Goal: Task Accomplishment & Management: Manage account settings

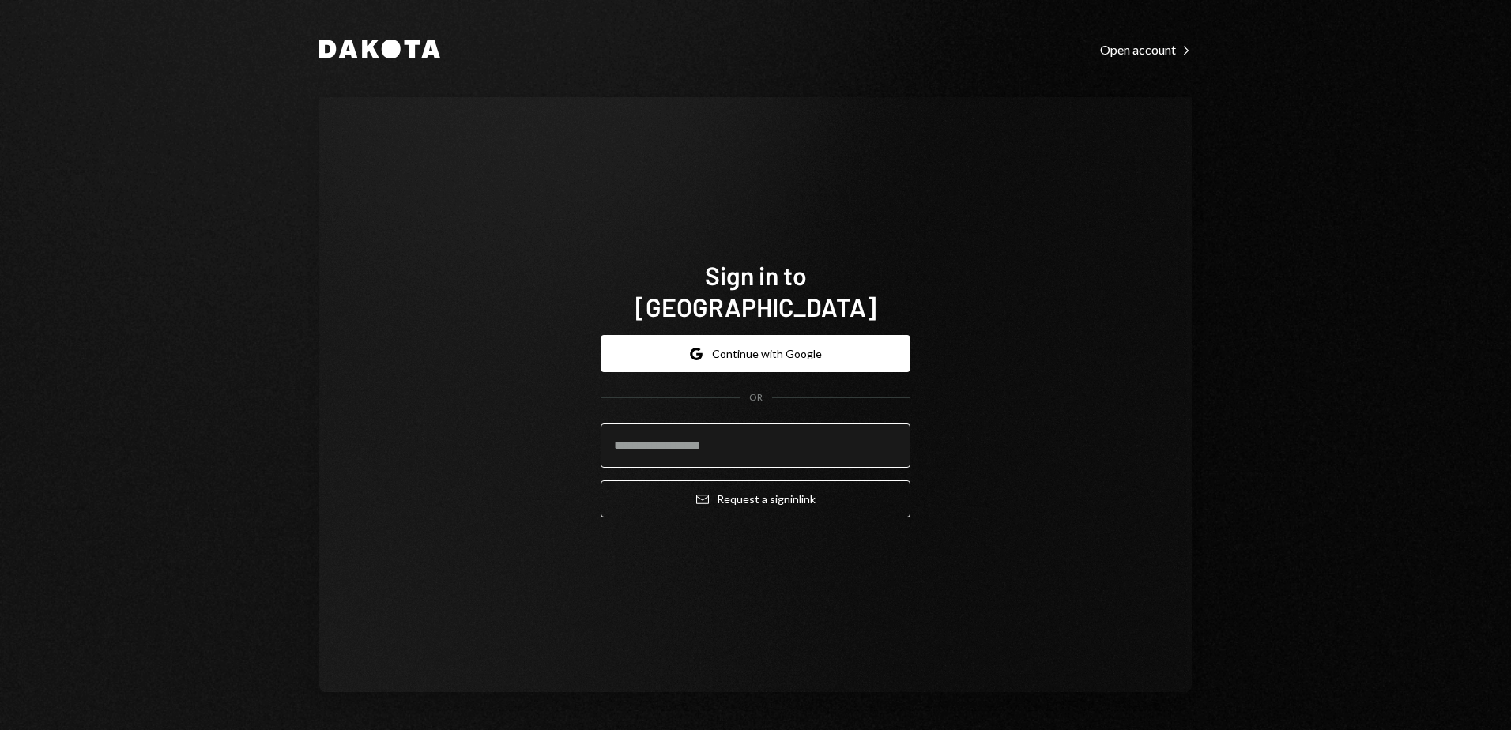
click at [709, 428] on input "email" at bounding box center [756, 446] width 310 height 44
type input "**********"
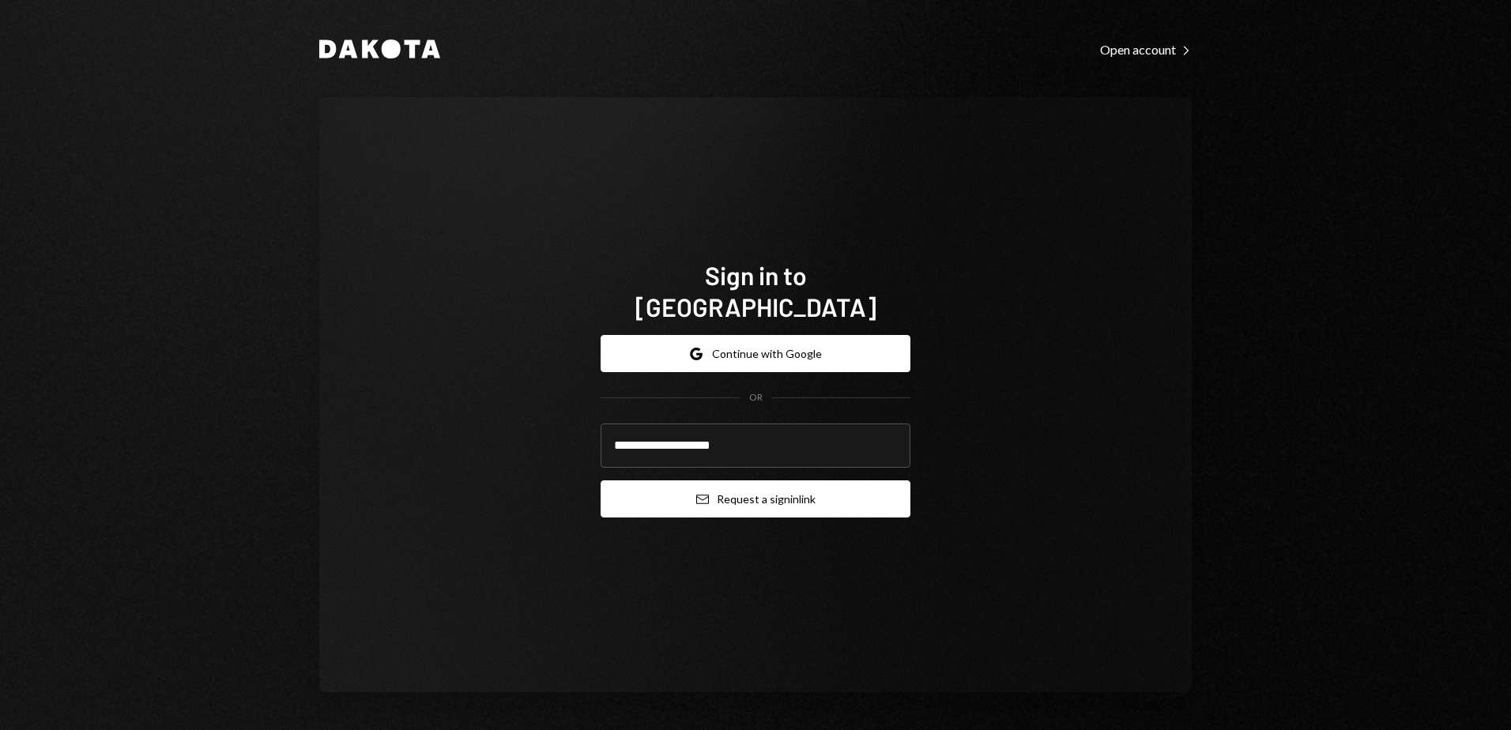
click at [699, 493] on icon "Email" at bounding box center [702, 499] width 13 height 13
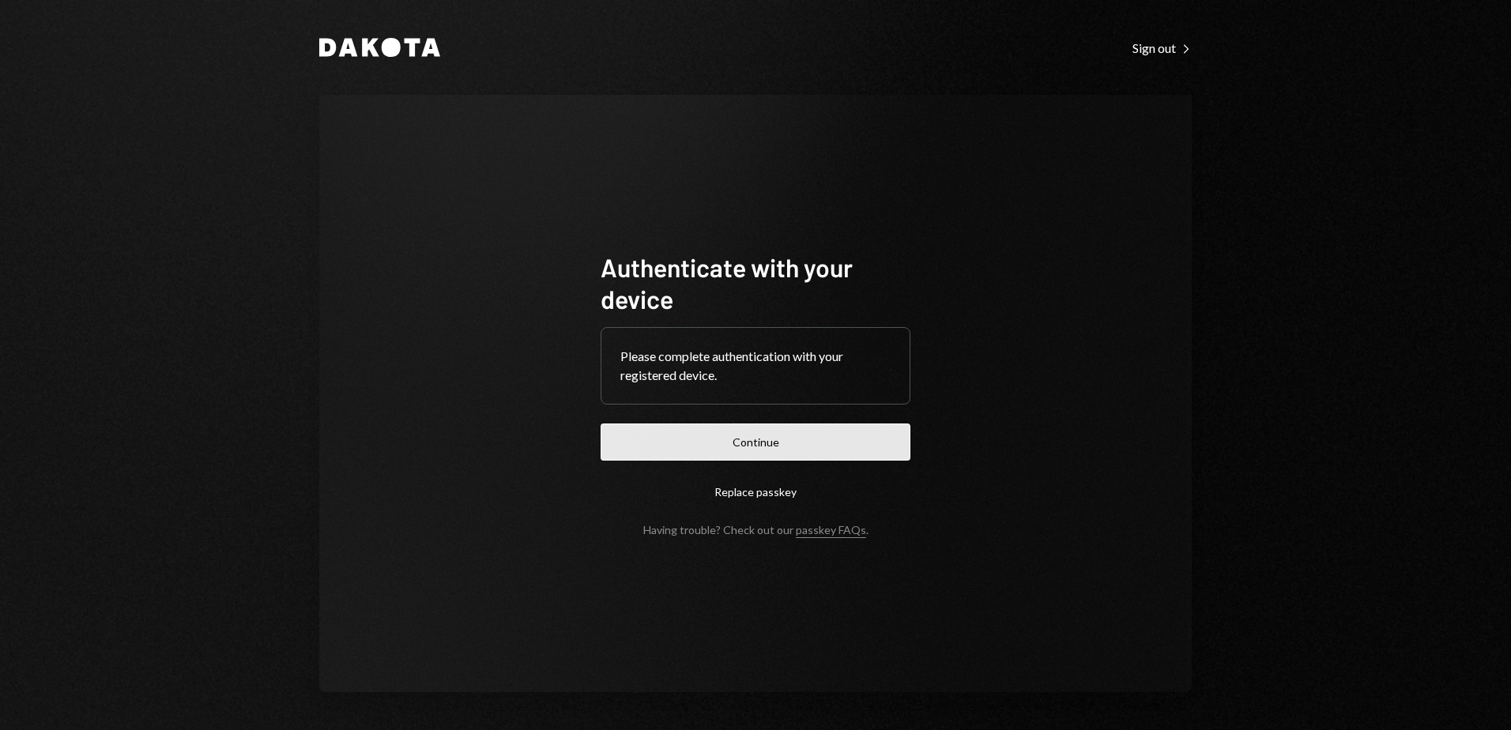
click at [689, 438] on button "Continue" at bounding box center [756, 442] width 310 height 37
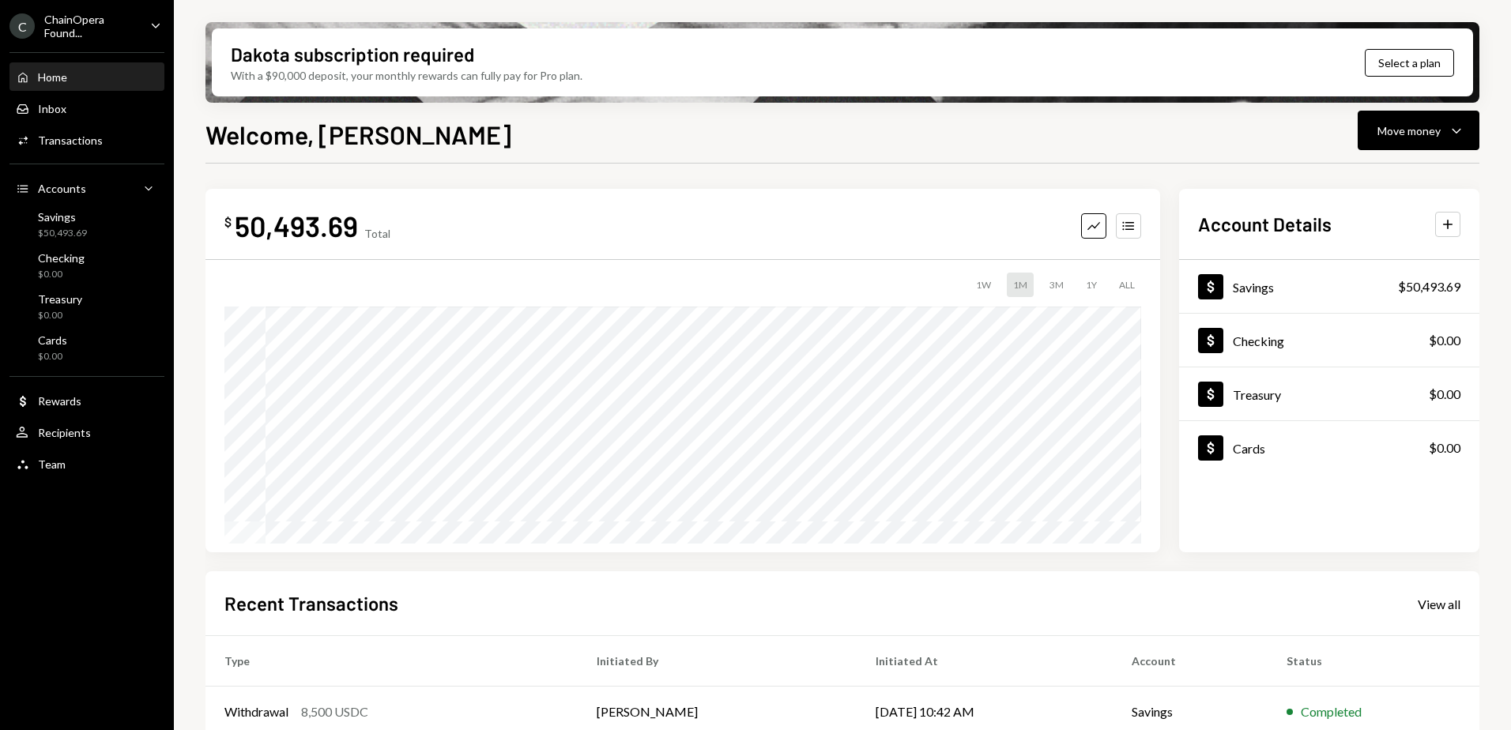
click at [152, 23] on icon "Caret Down" at bounding box center [155, 25] width 17 height 17
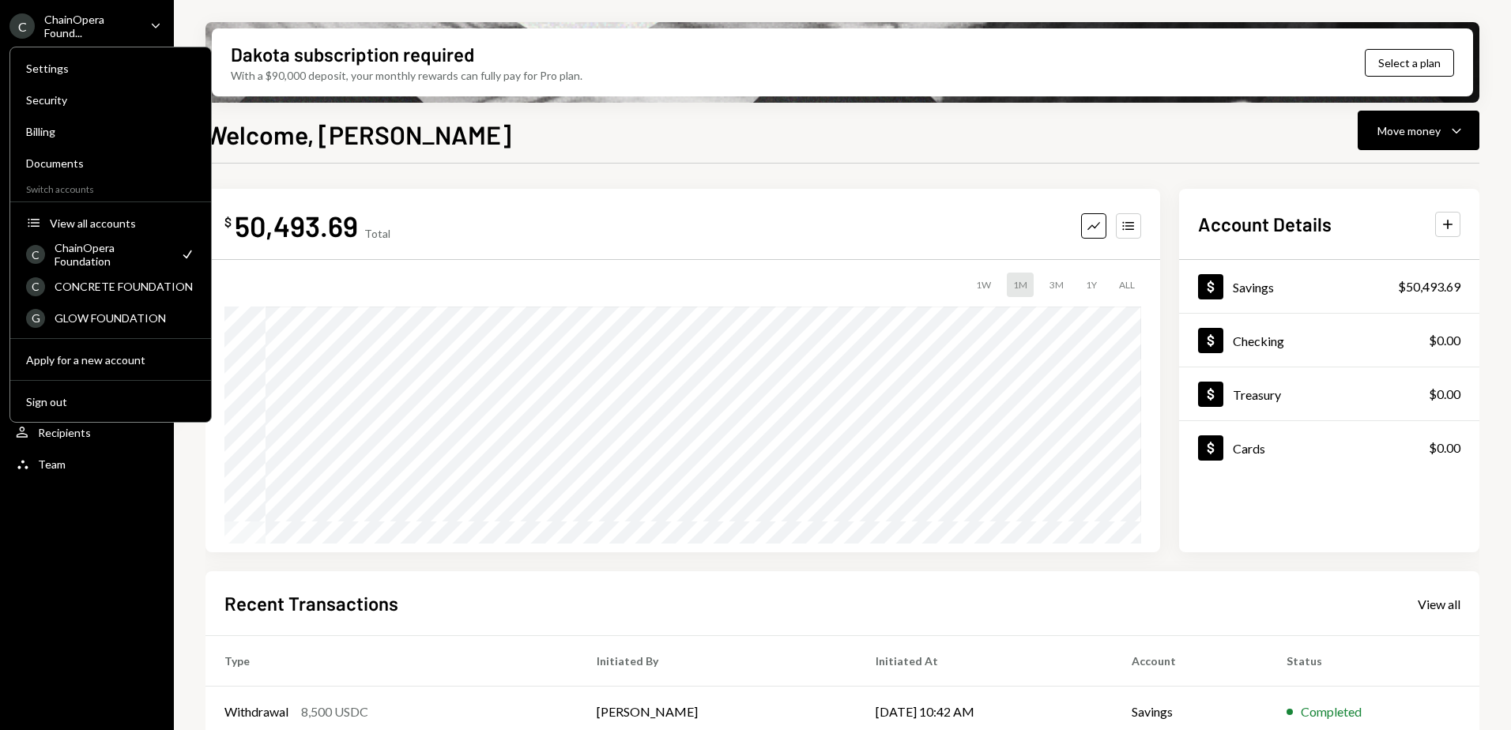
click at [405, 188] on div "$ 50,493.69 Total Graph Accounts 1W 1M 3M 1Y ALL $58,993.69 [DATE] Account Deta…" at bounding box center [842, 568] width 1274 height 808
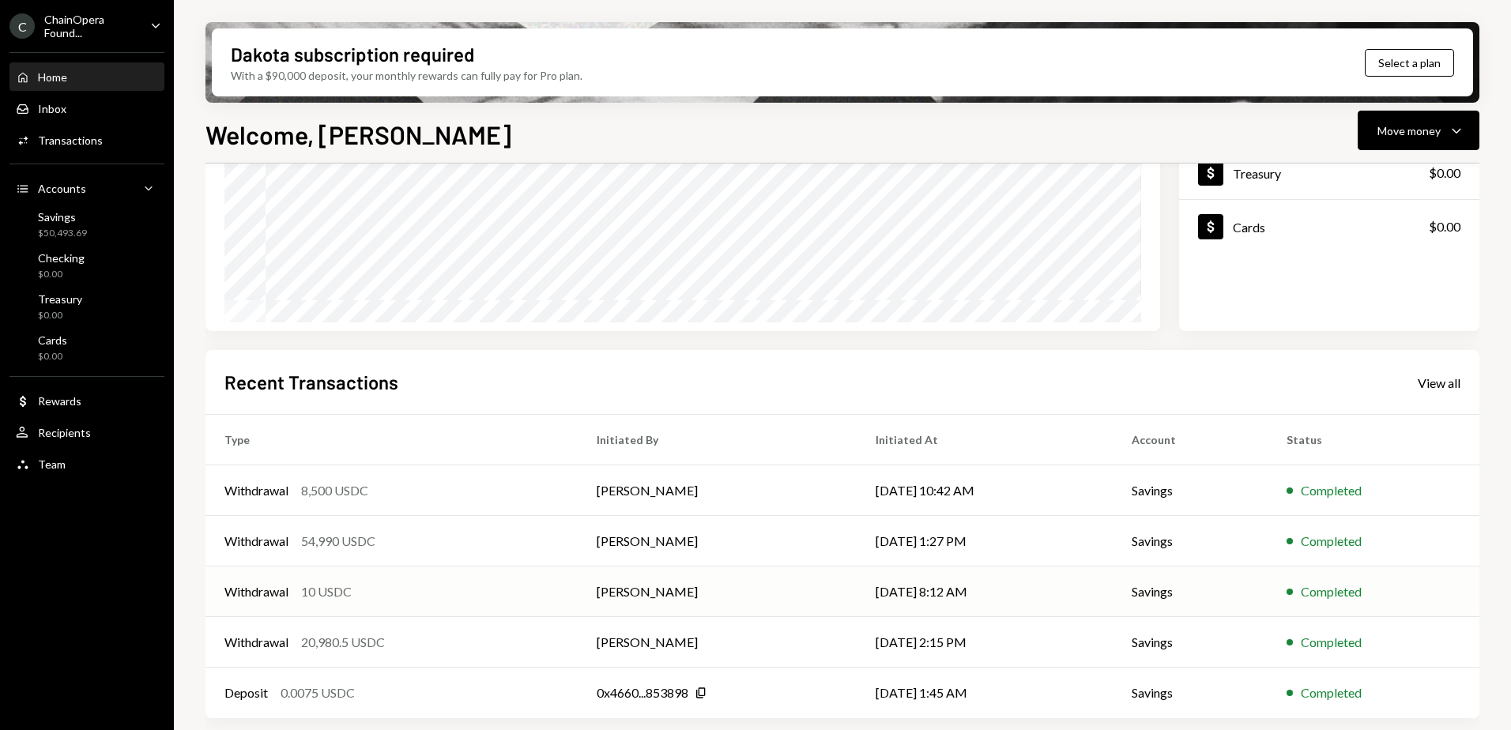
scroll to position [223, 0]
click at [96, 237] on div "Savings $50,493.69" at bounding box center [87, 225] width 142 height 30
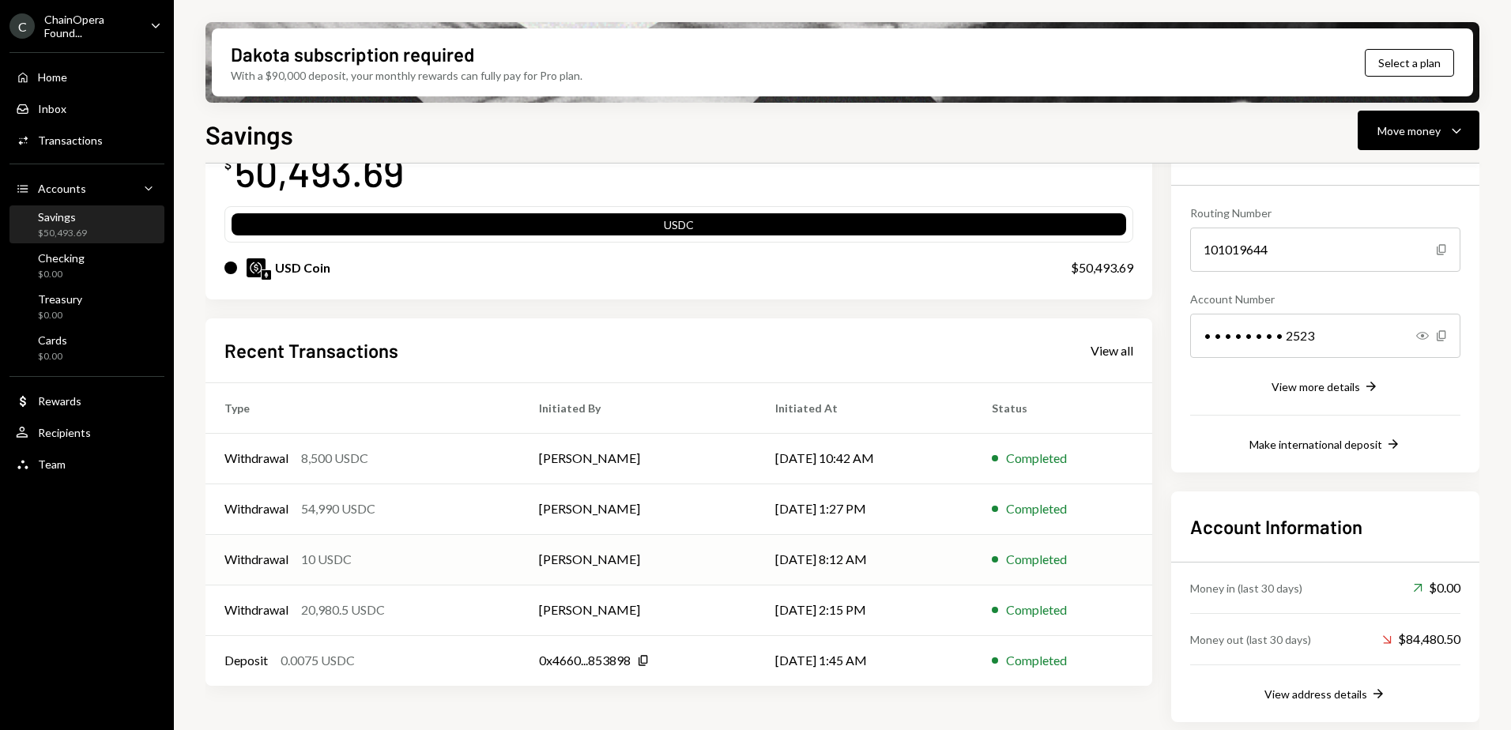
scroll to position [129, 0]
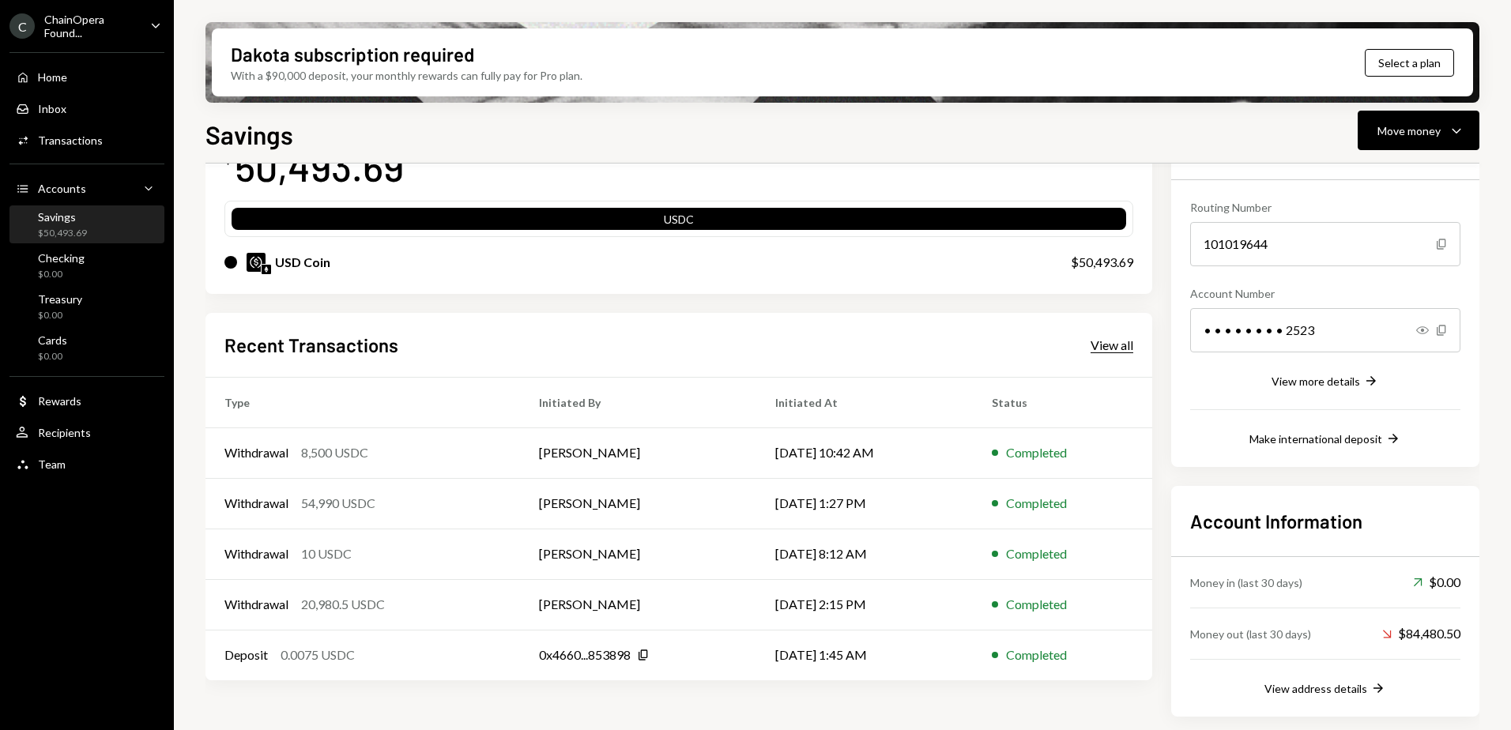
click at [1115, 347] on div "View all" at bounding box center [1112, 345] width 43 height 16
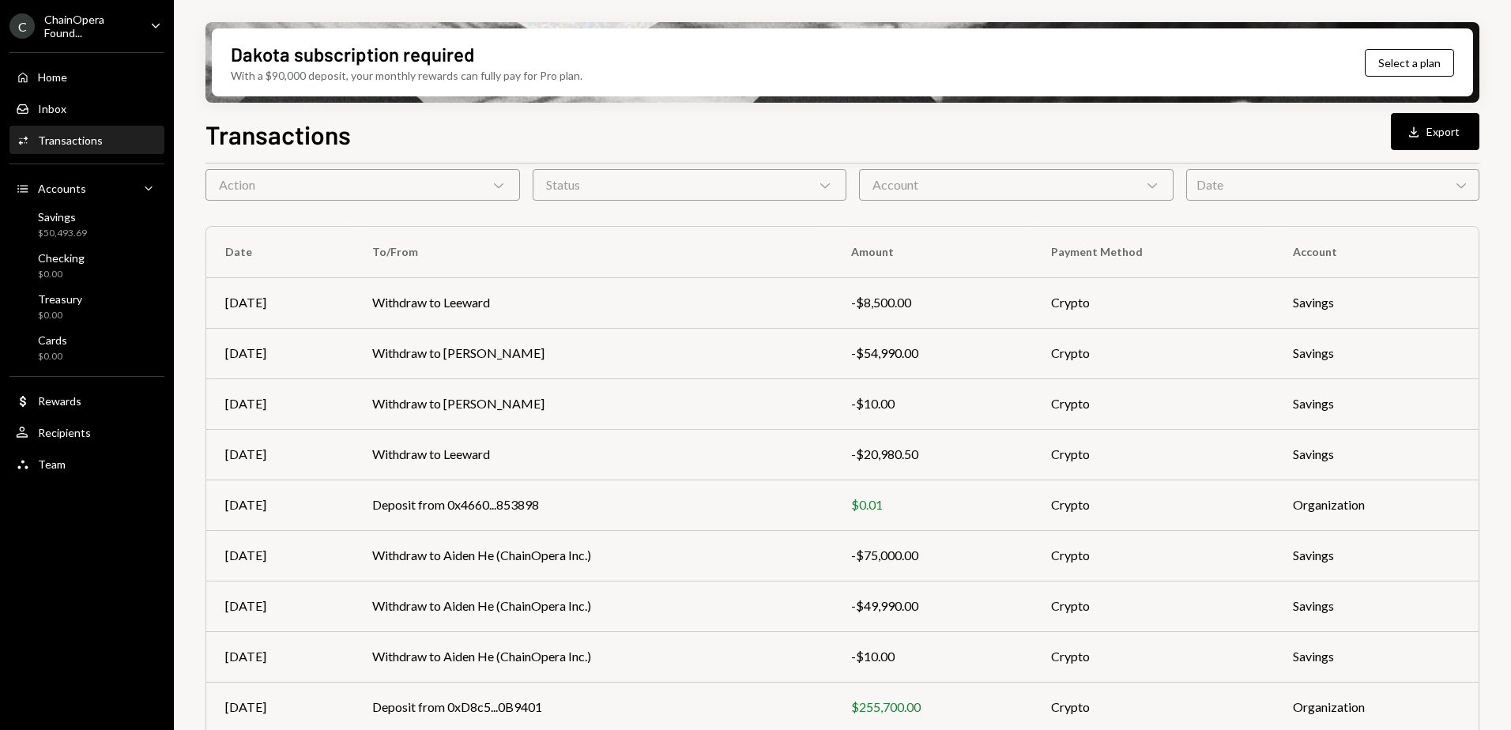
scroll to position [91, 0]
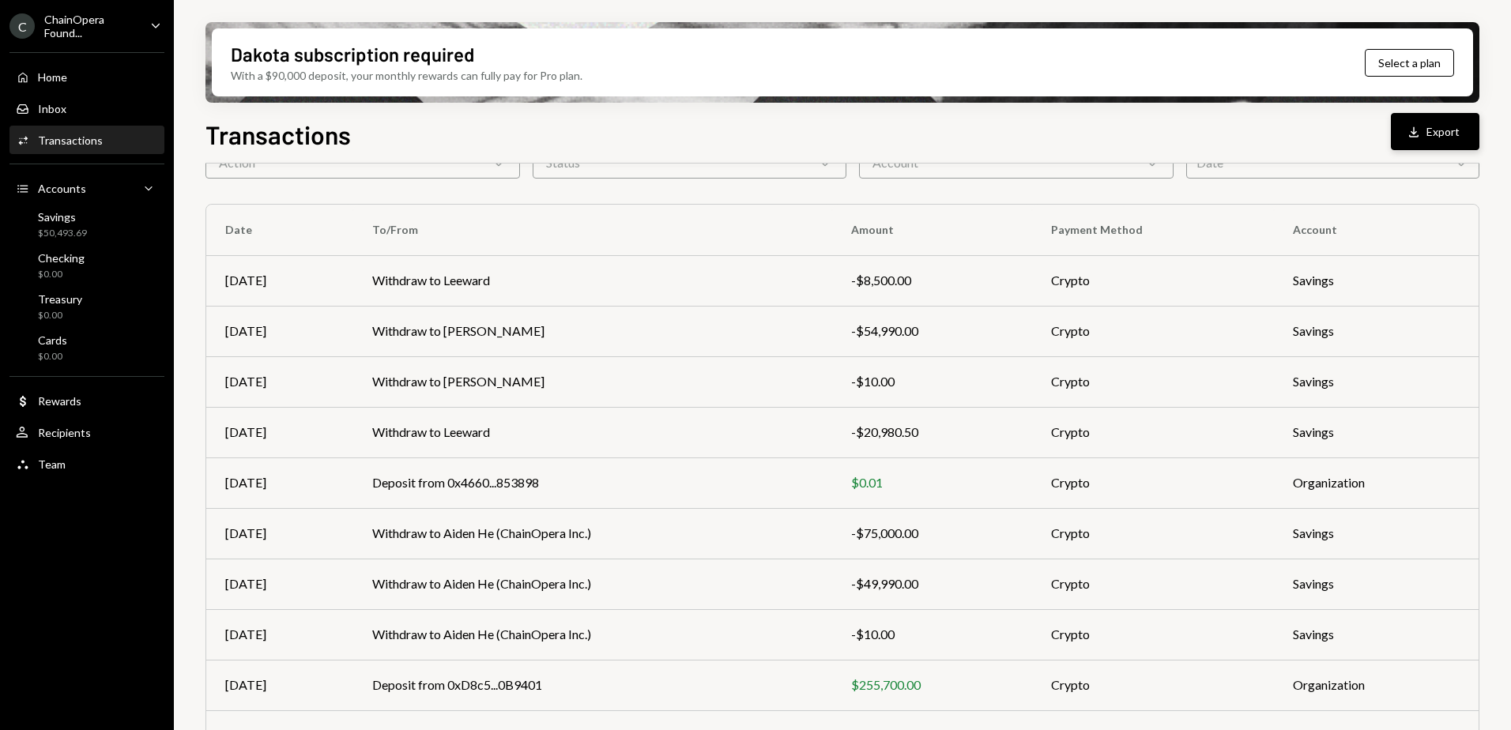
click at [1455, 136] on button "Download Export" at bounding box center [1435, 131] width 89 height 37
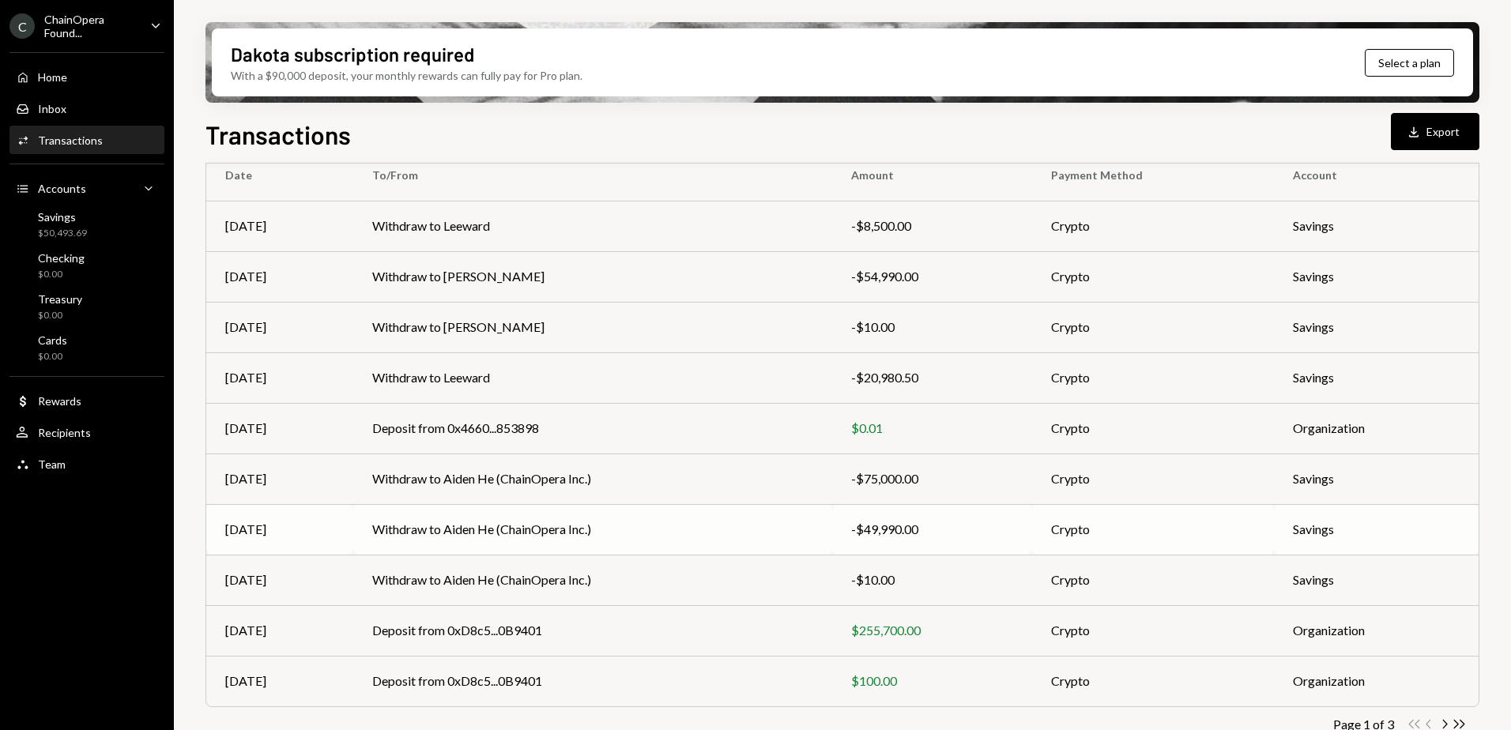
scroll to position [170, 0]
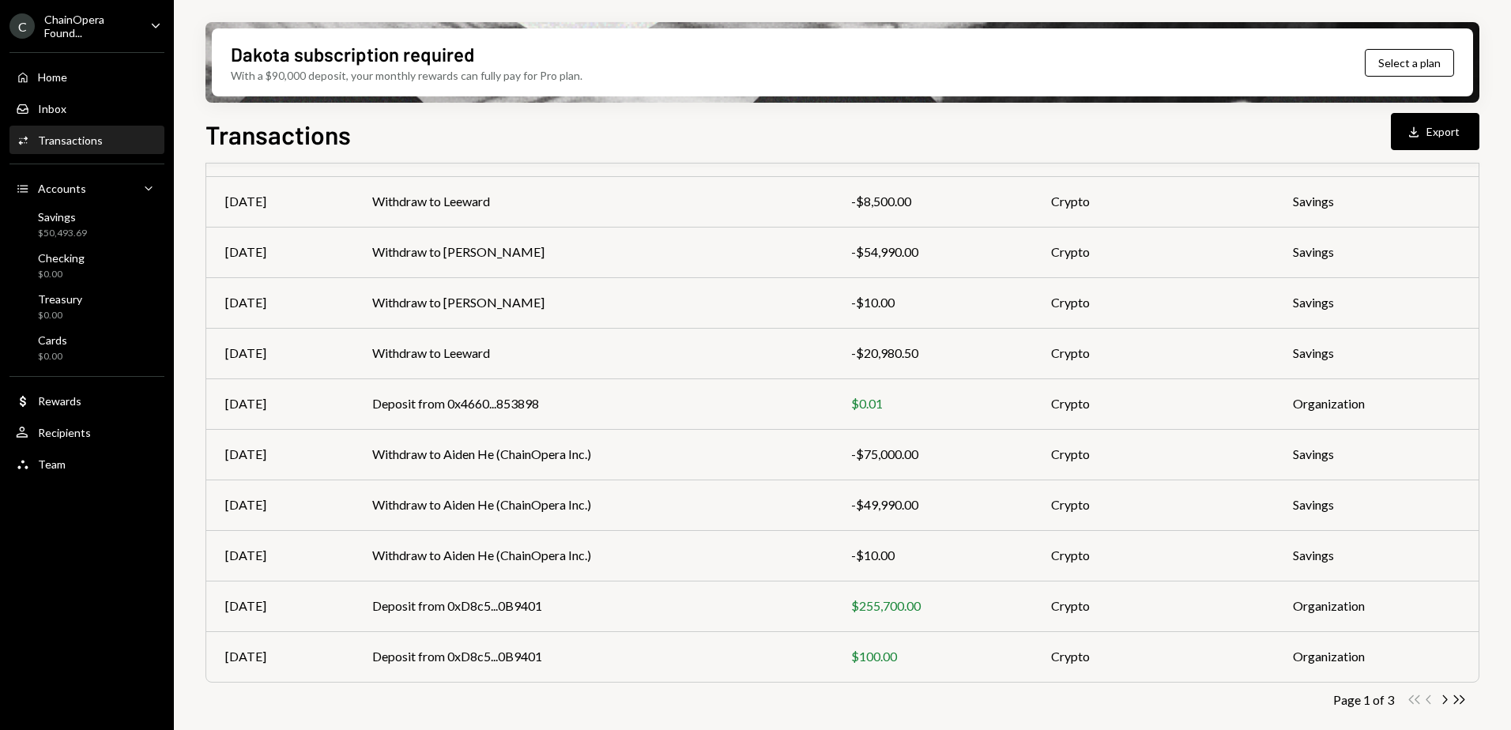
click at [1037, 126] on div "Transactions Download Export" at bounding box center [842, 132] width 1274 height 35
click at [1446, 700] on icon "Chevron Right" at bounding box center [1444, 699] width 15 height 15
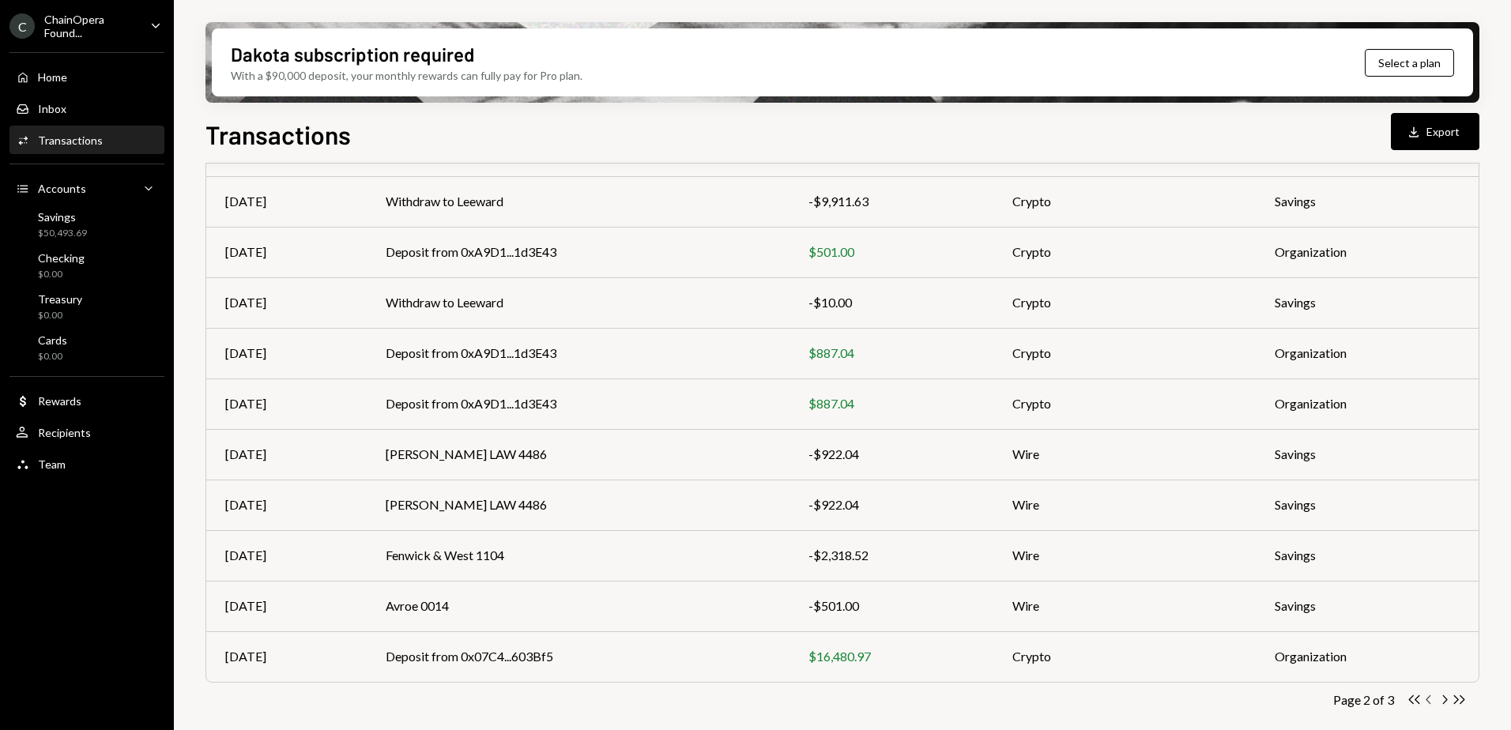
click at [1430, 698] on icon "Chevron Left" at bounding box center [1429, 699] width 15 height 15
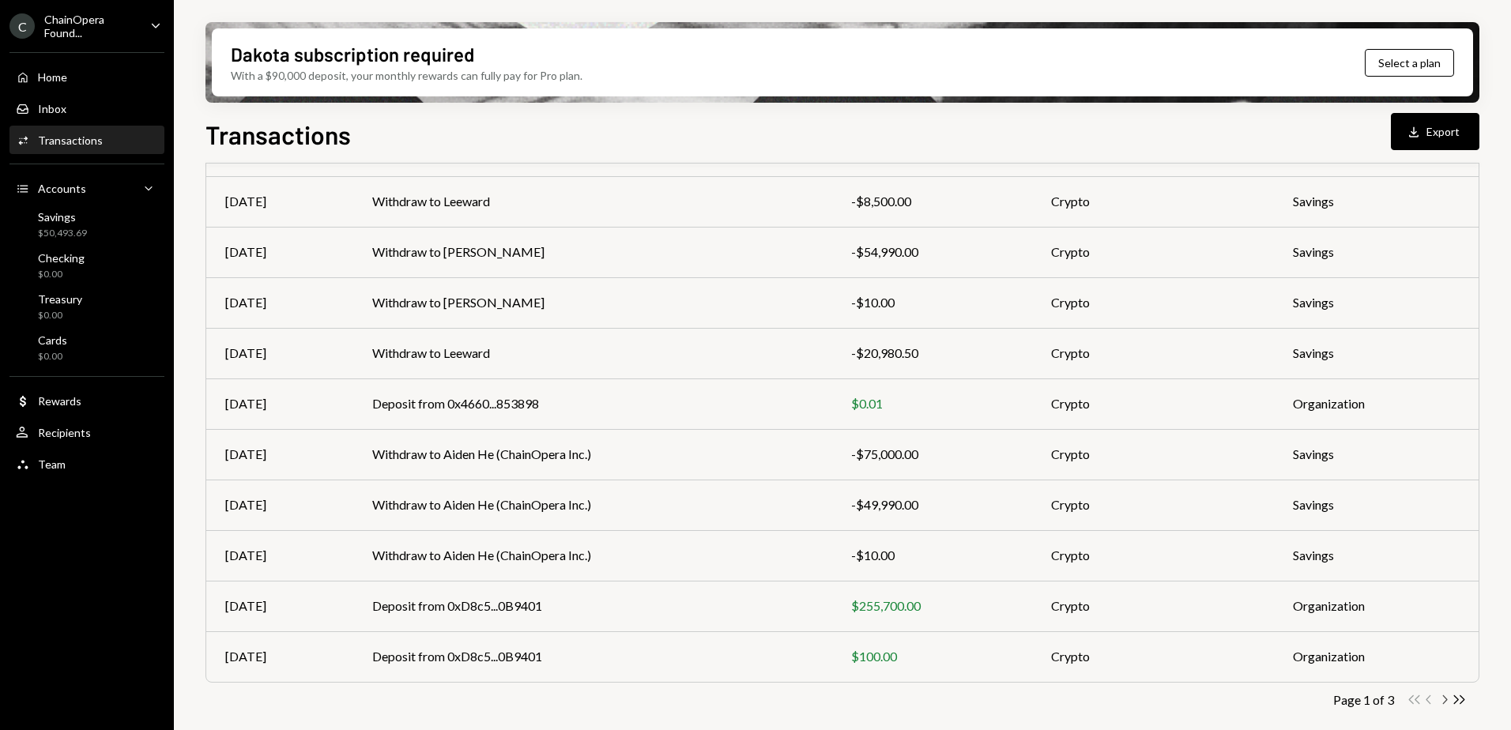
click at [1443, 703] on icon "button" at bounding box center [1445, 700] width 5 height 9
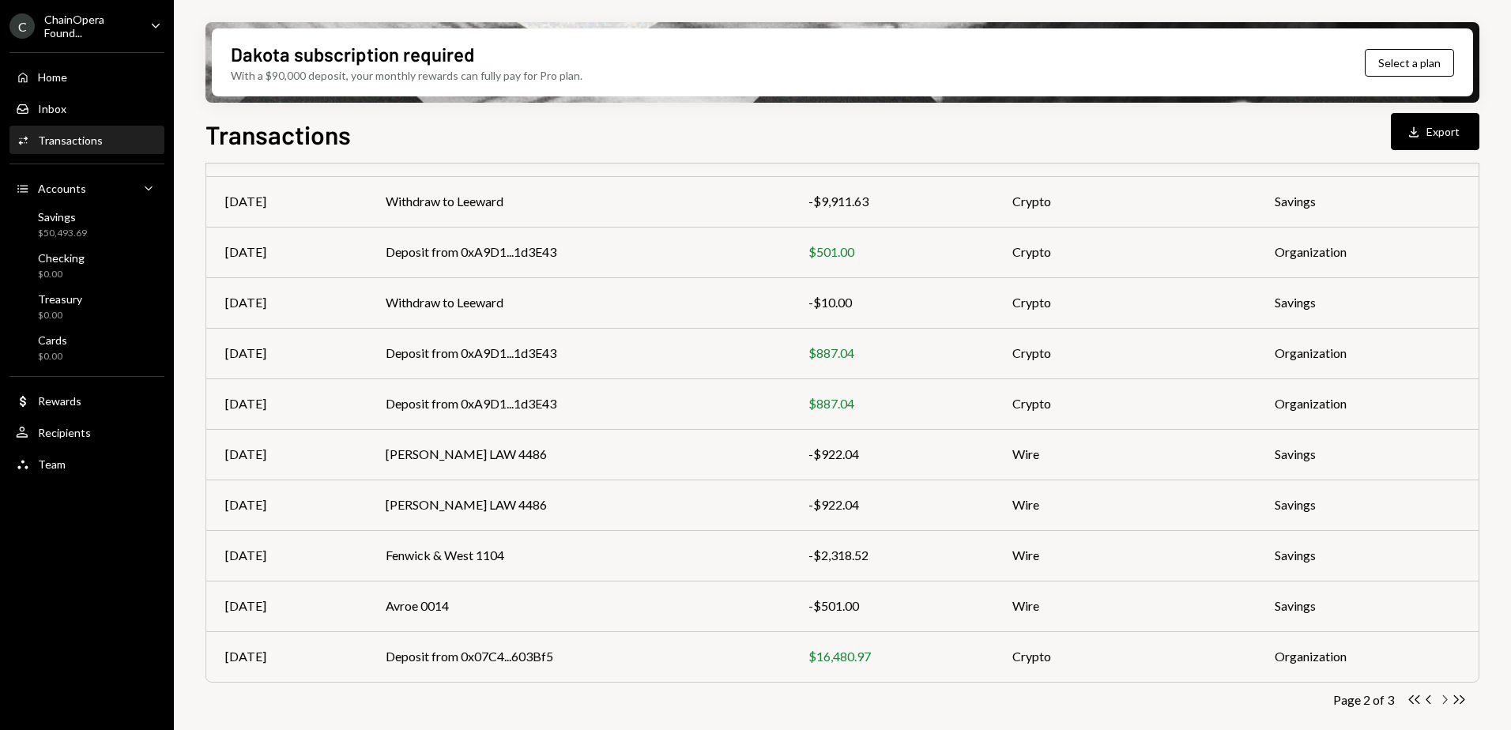
click at [1446, 699] on icon "button" at bounding box center [1445, 700] width 5 height 9
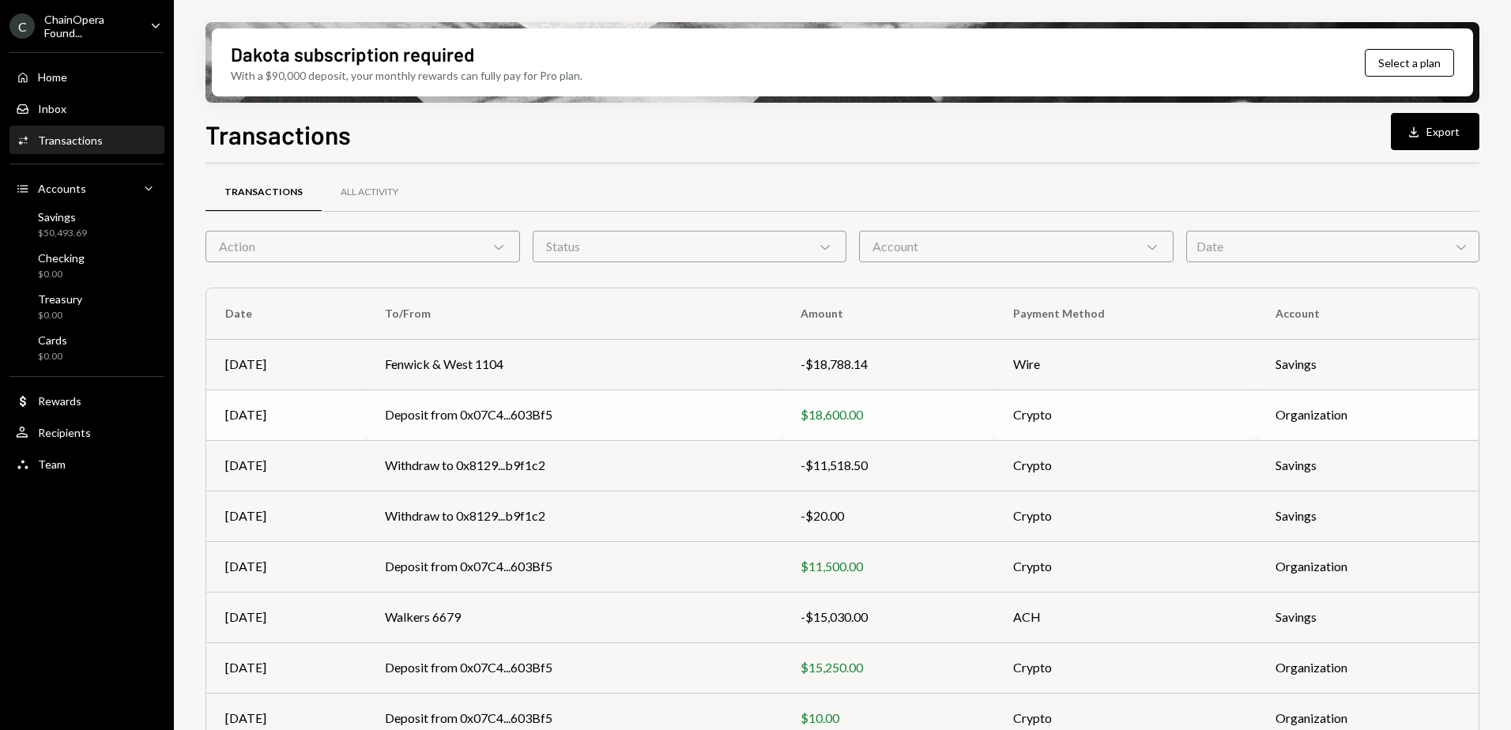
scroll to position [0, 0]
